Goal: Navigation & Orientation: Find specific page/section

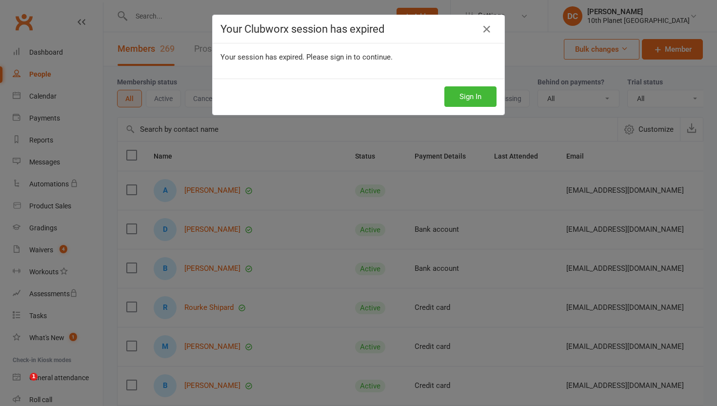
select select "100"
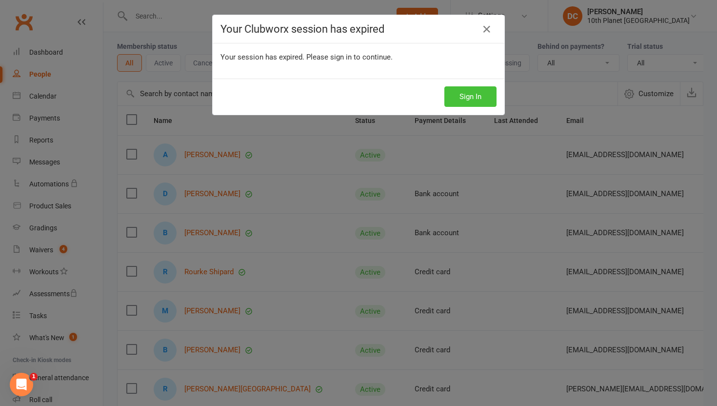
click at [467, 91] on button "Sign In" at bounding box center [470, 96] width 52 height 20
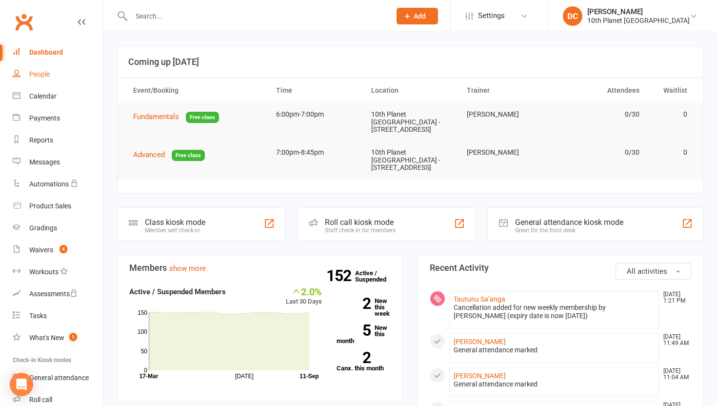
click at [59, 77] on link "People" at bounding box center [58, 74] width 90 height 22
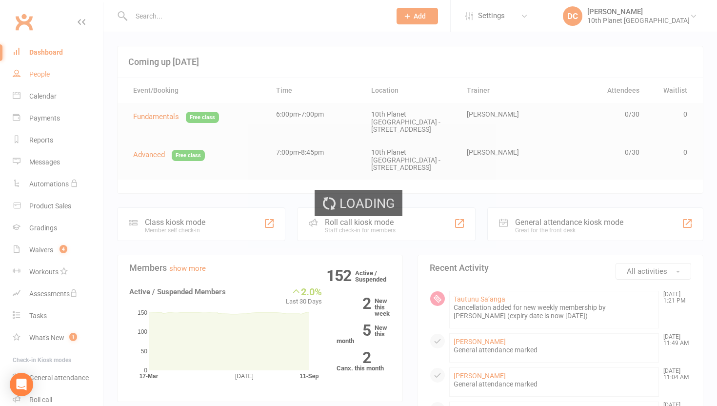
select select "100"
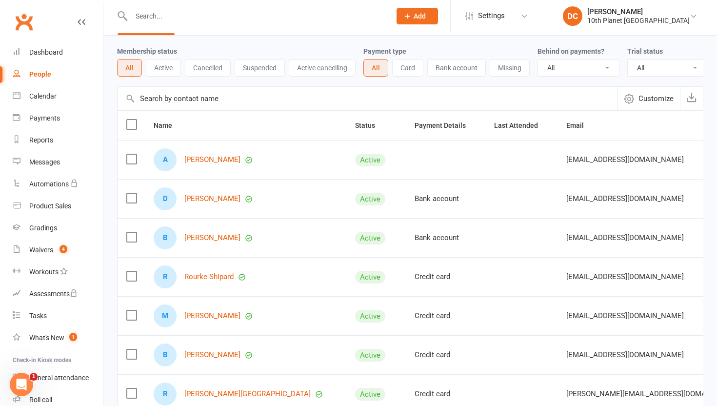
scroll to position [34, 0]
